Goal: Contribute content: Contribute content

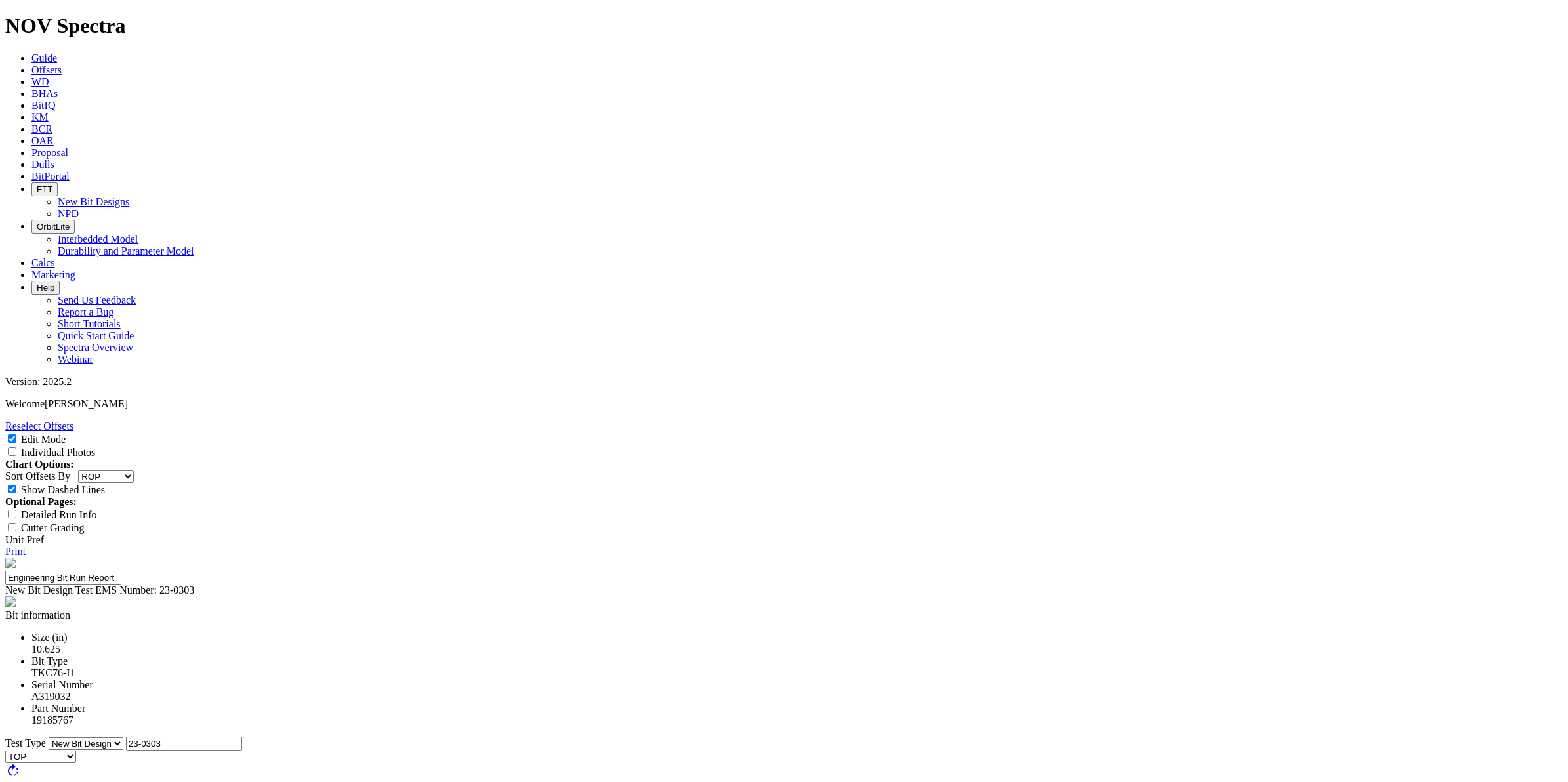
select select "string:RunROP"
select select "New Bit Design"
select select "string:S"
select select "string:ER"
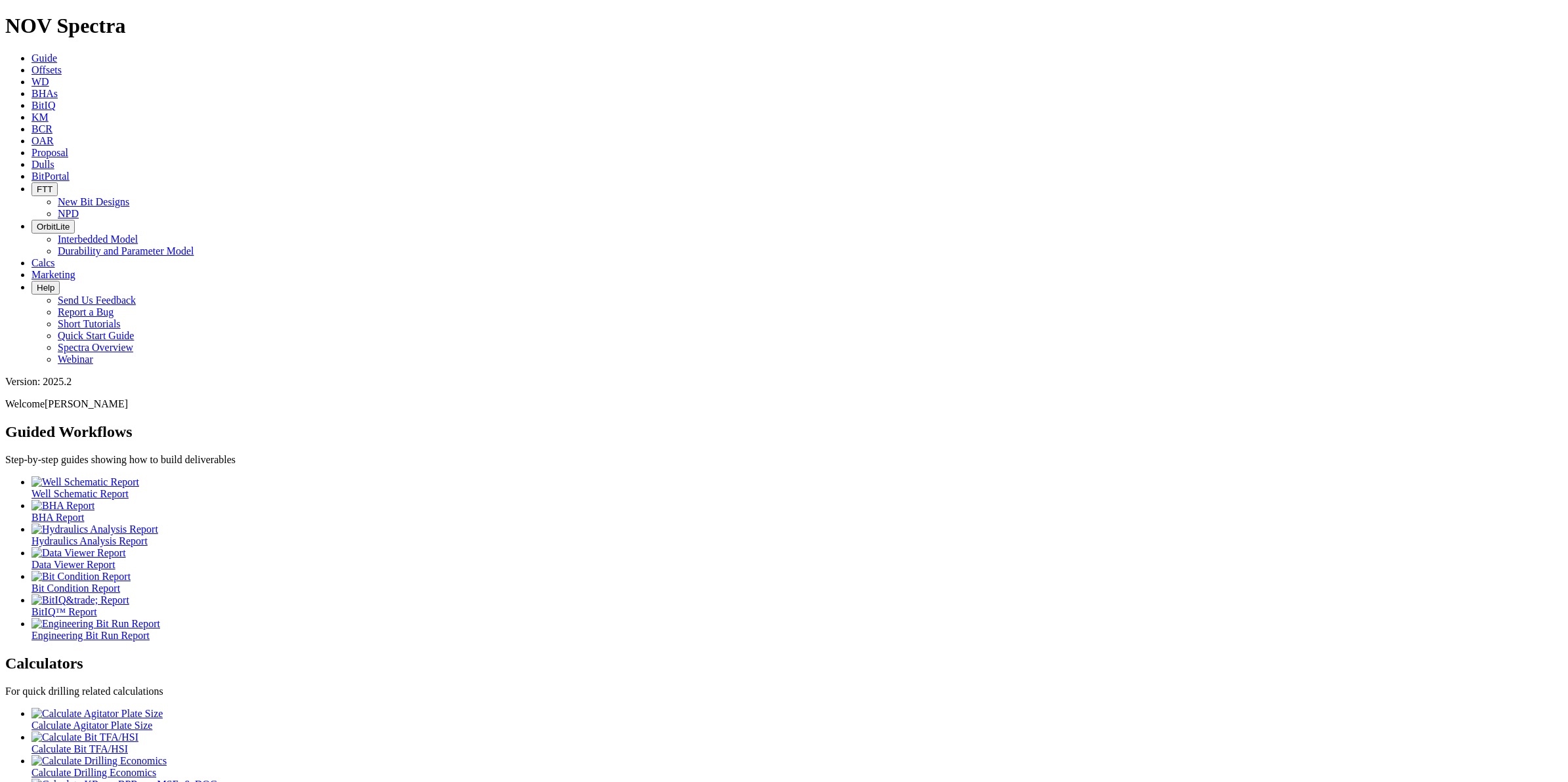
click at [55, 159] on span "Dulls" at bounding box center [43, 164] width 23 height 11
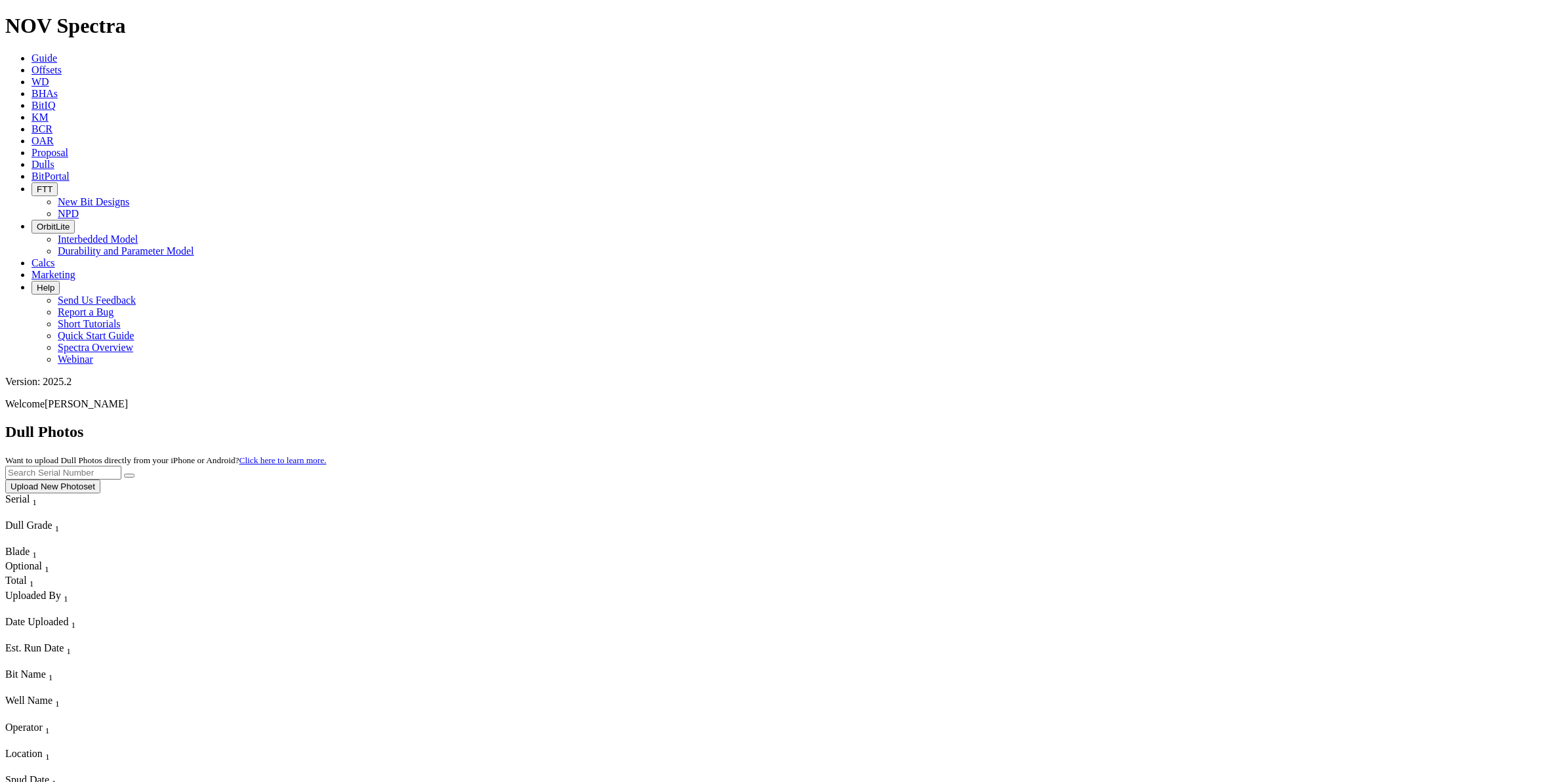
click at [100, 480] on button "Upload New Photoset" at bounding box center [52, 486] width 95 height 13
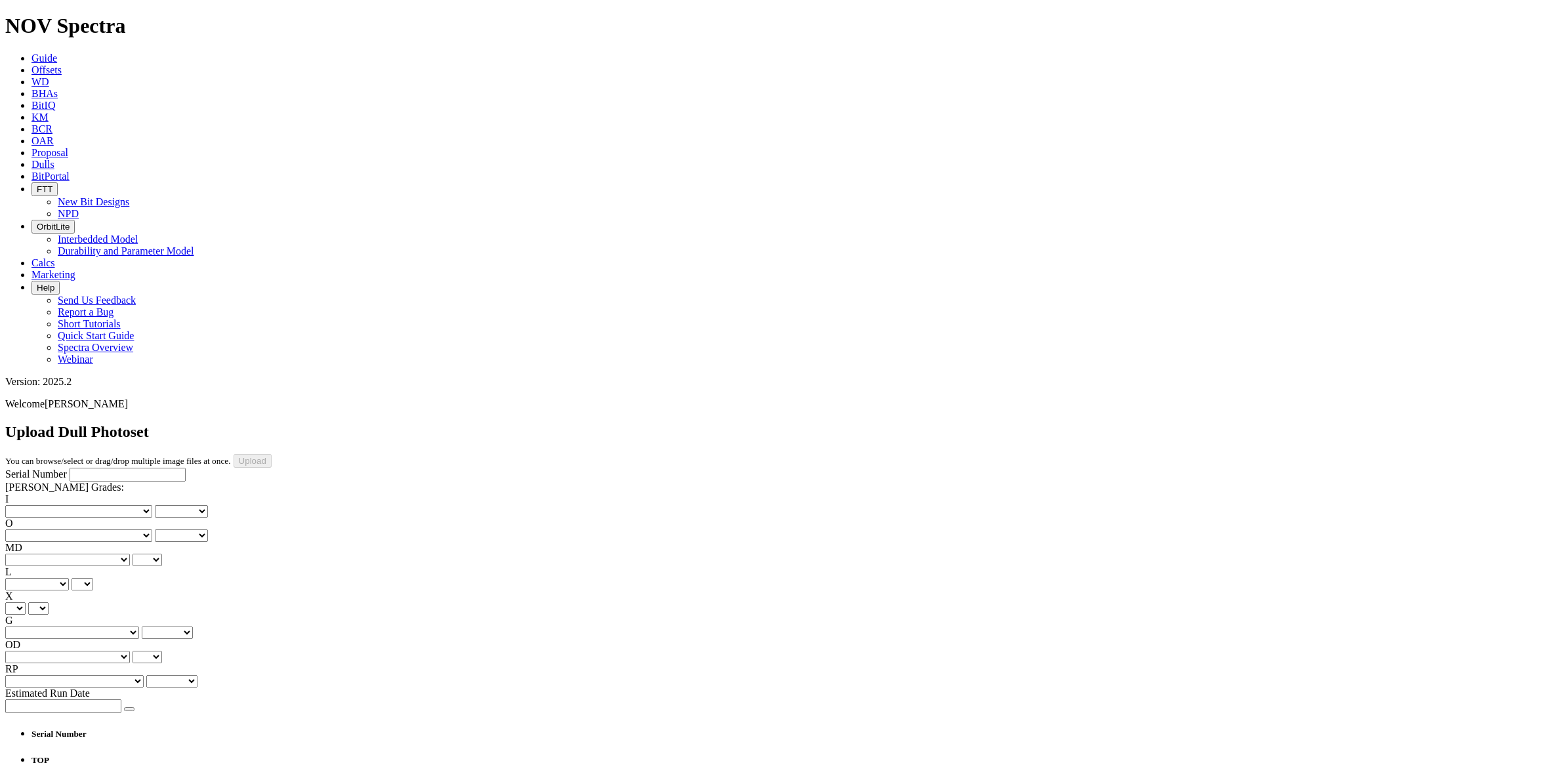
click at [85, 468] on input "Serial Number" at bounding box center [127, 474] width 116 height 13
type input "A320593"
click at [128, 707] on button "button" at bounding box center [129, 709] width 10 height 4
